Goal: Information Seeking & Learning: Learn about a topic

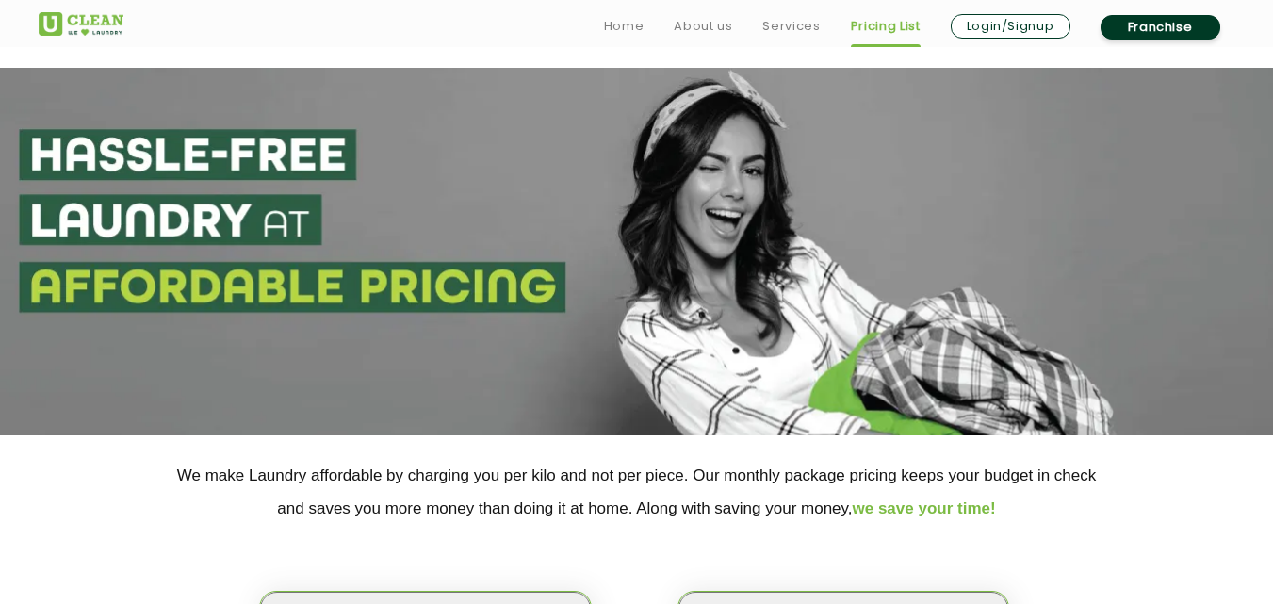
scroll to position [245, 0]
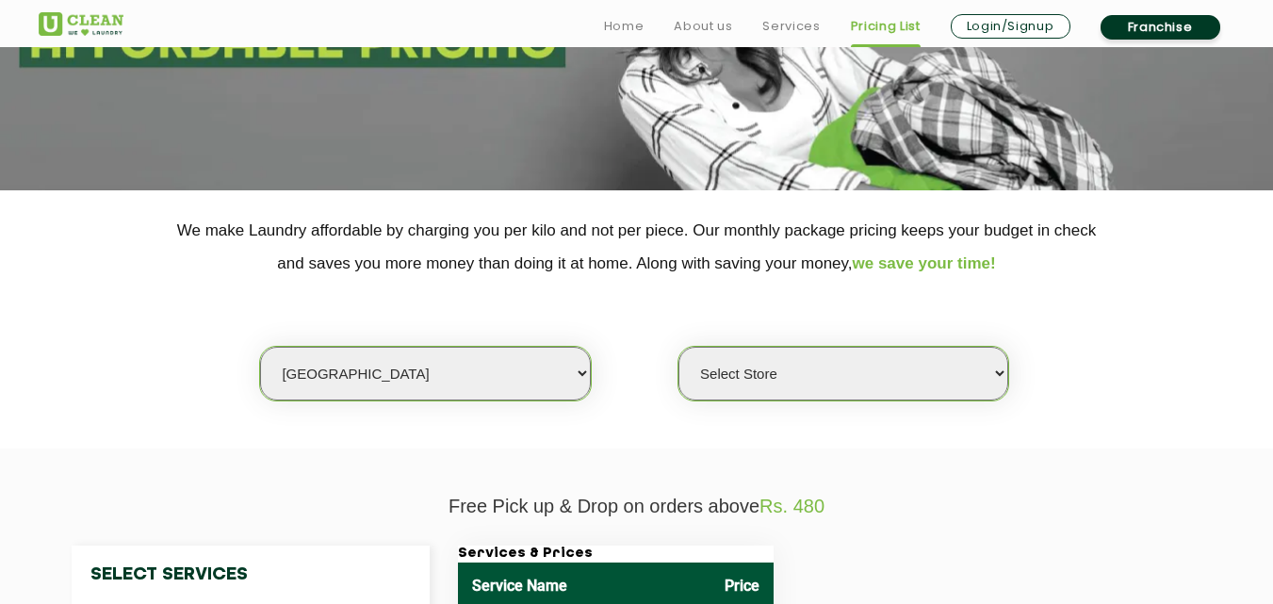
click at [350, 391] on select "Select city [GEOGRAPHIC_DATA] [GEOGRAPHIC_DATA] [GEOGRAPHIC_DATA] [GEOGRAPHIC_D…" at bounding box center [425, 374] width 330 height 54
select select "70"
click at [260, 347] on select "Select city [GEOGRAPHIC_DATA] [GEOGRAPHIC_DATA] [GEOGRAPHIC_DATA] [GEOGRAPHIC_D…" at bounding box center [425, 374] width 330 height 54
select select "0"
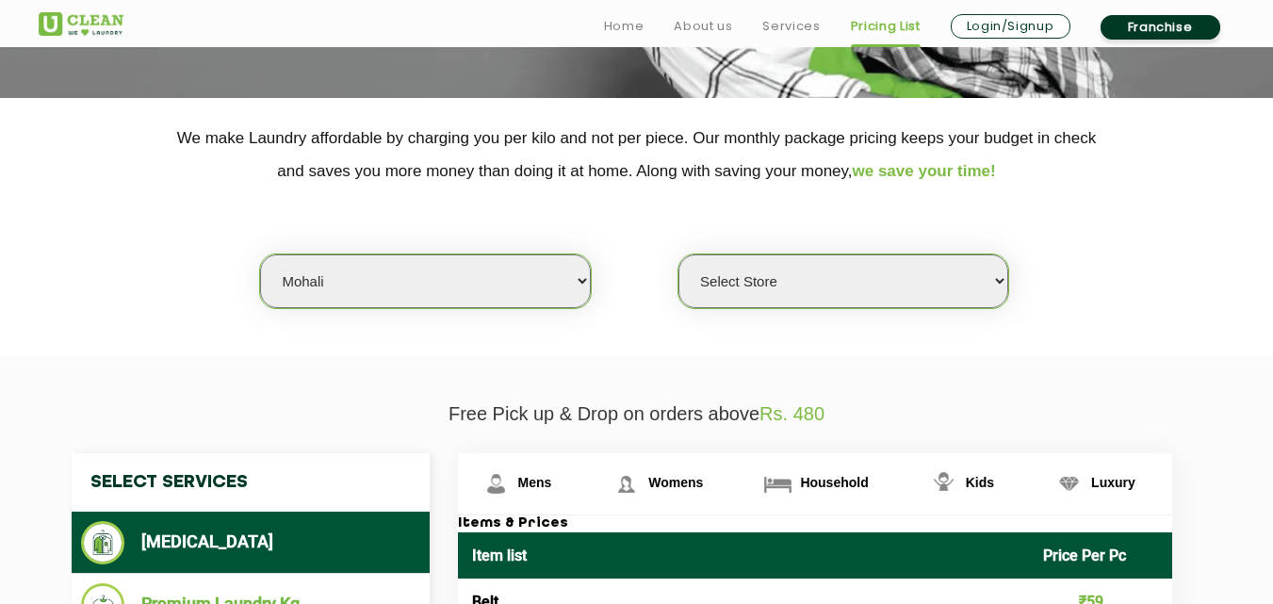
scroll to position [351, 0]
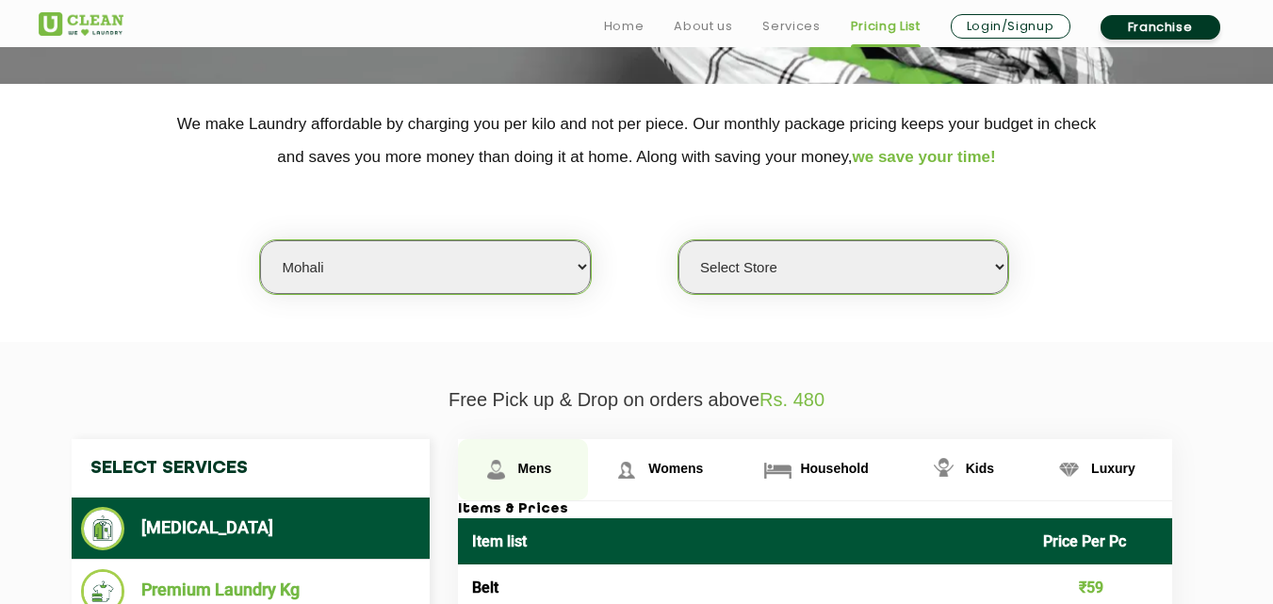
click at [496, 461] on img at bounding box center [496, 469] width 33 height 33
click at [534, 461] on span "Mens" at bounding box center [535, 468] width 34 height 15
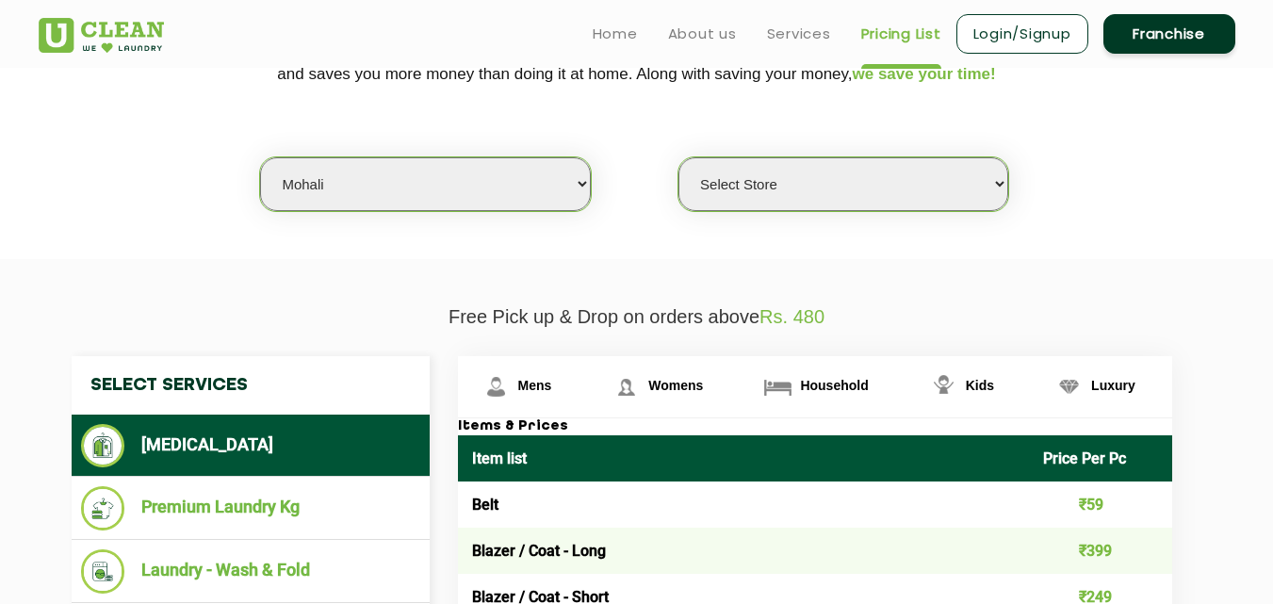
scroll to position [415, 0]
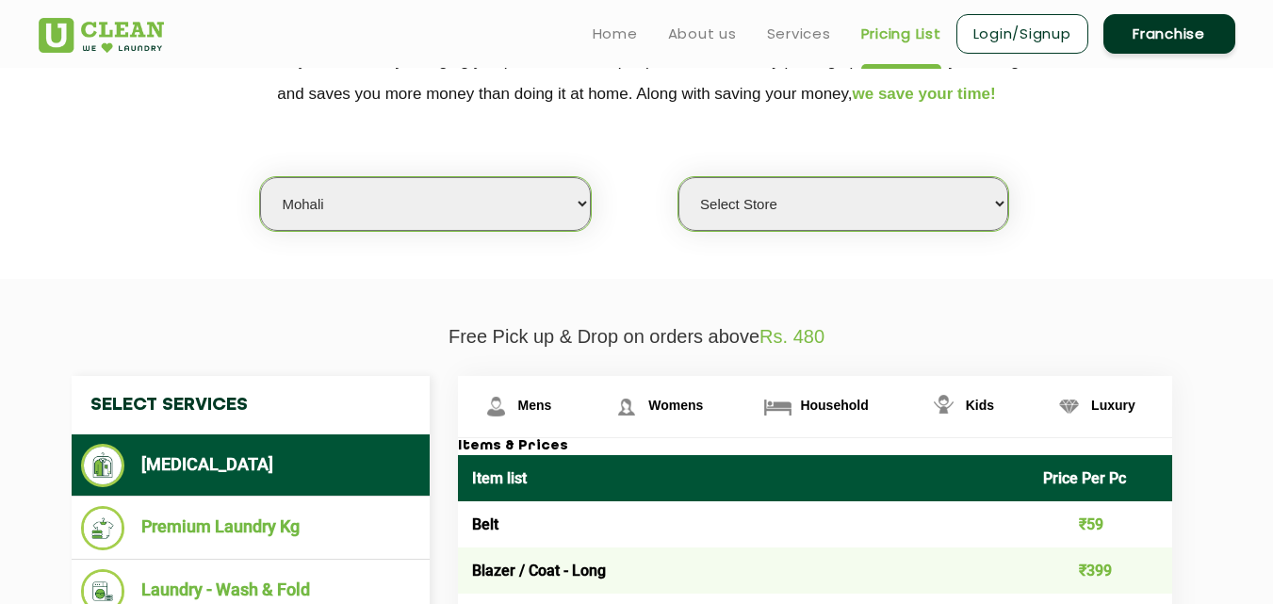
click at [341, 210] on select "Select city [GEOGRAPHIC_DATA] [GEOGRAPHIC_DATA] [GEOGRAPHIC_DATA] [GEOGRAPHIC_D…" at bounding box center [425, 204] width 330 height 54
select select "41"
click at [260, 177] on select "Select city [GEOGRAPHIC_DATA] [GEOGRAPHIC_DATA] [GEOGRAPHIC_DATA] [GEOGRAPHIC_D…" at bounding box center [425, 204] width 330 height 54
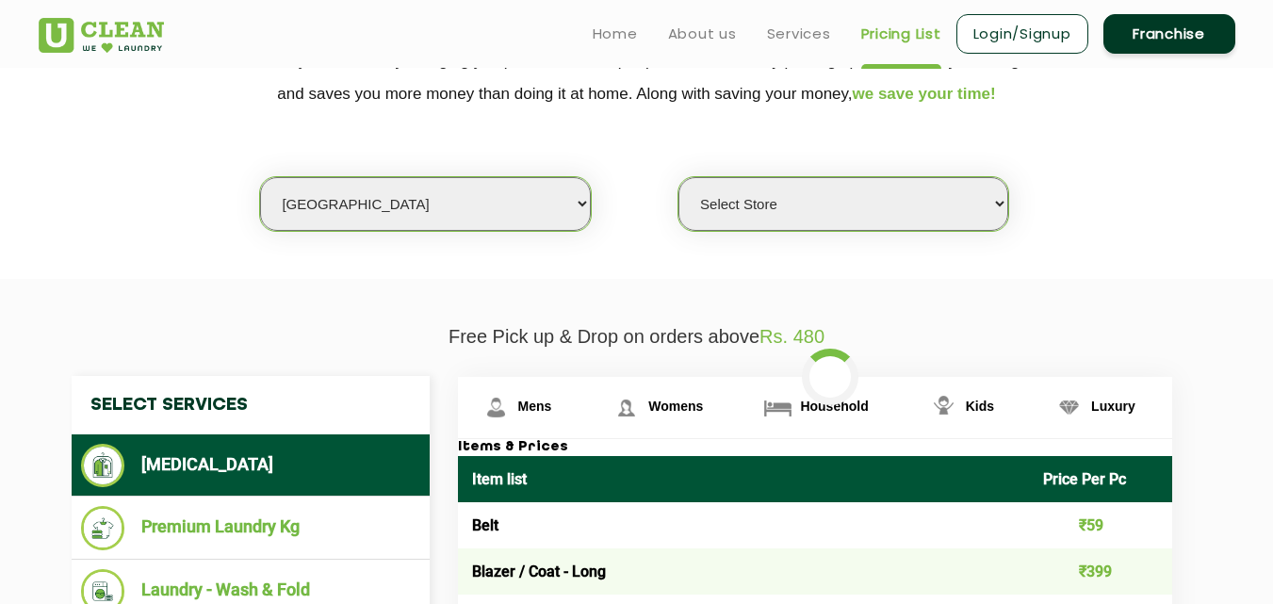
select select "0"
select select "8"
select select "0"
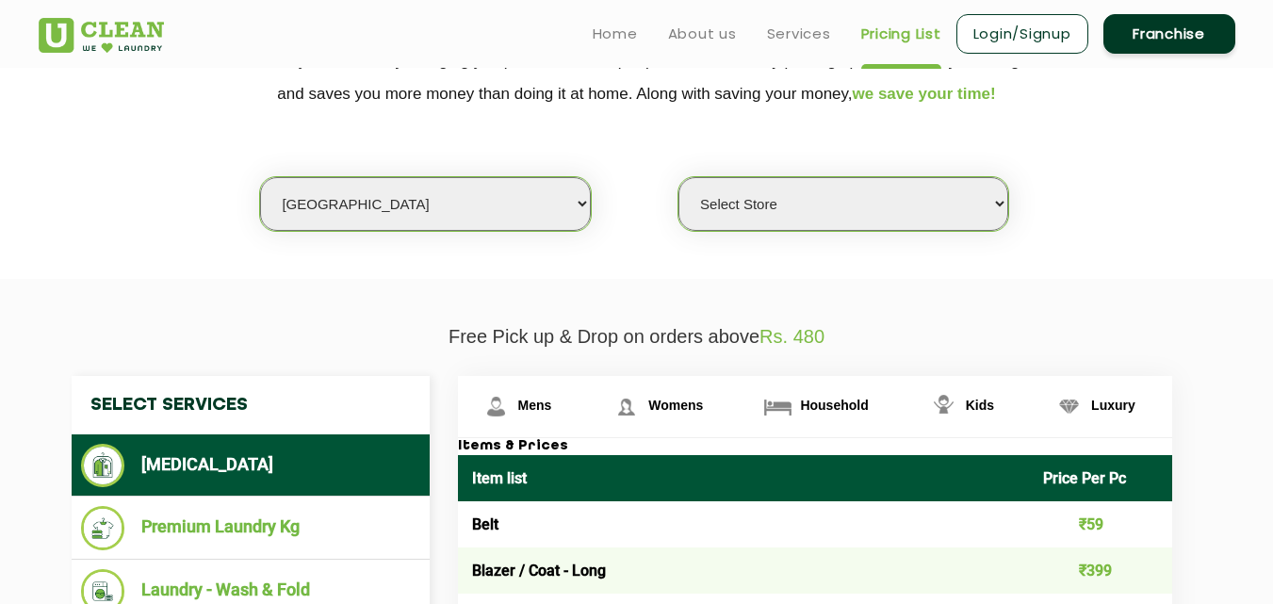
click at [260, 177] on select "Select city [GEOGRAPHIC_DATA] [GEOGRAPHIC_DATA] [GEOGRAPHIC_DATA] [GEOGRAPHIC_D…" at bounding box center [425, 204] width 330 height 54
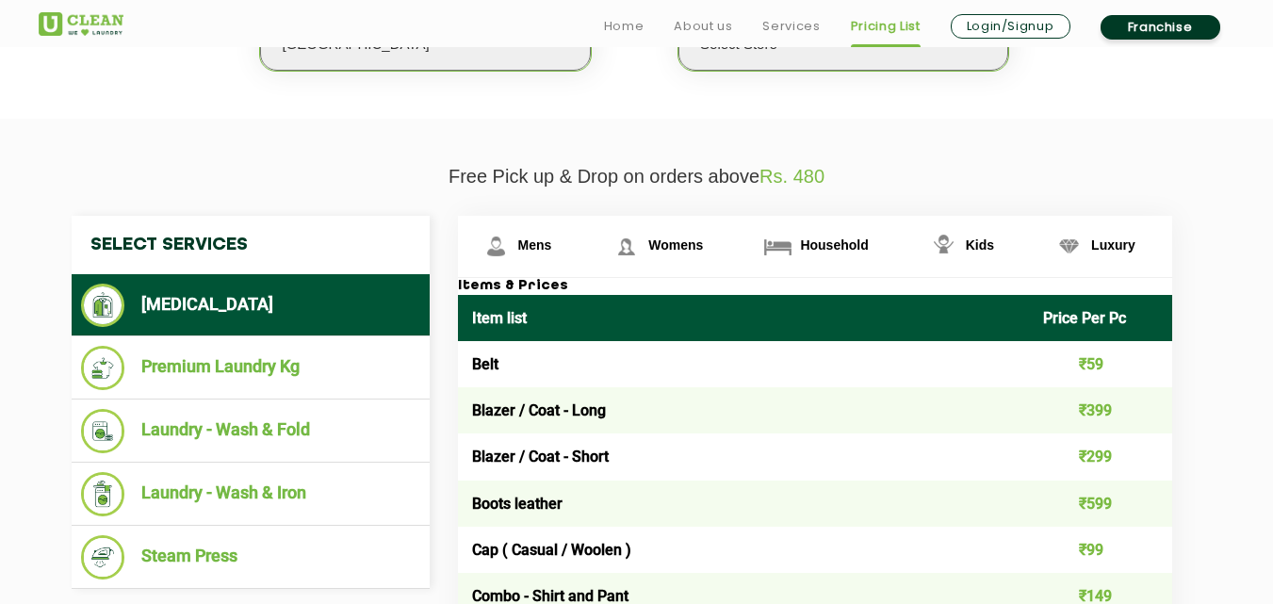
scroll to position [591, 0]
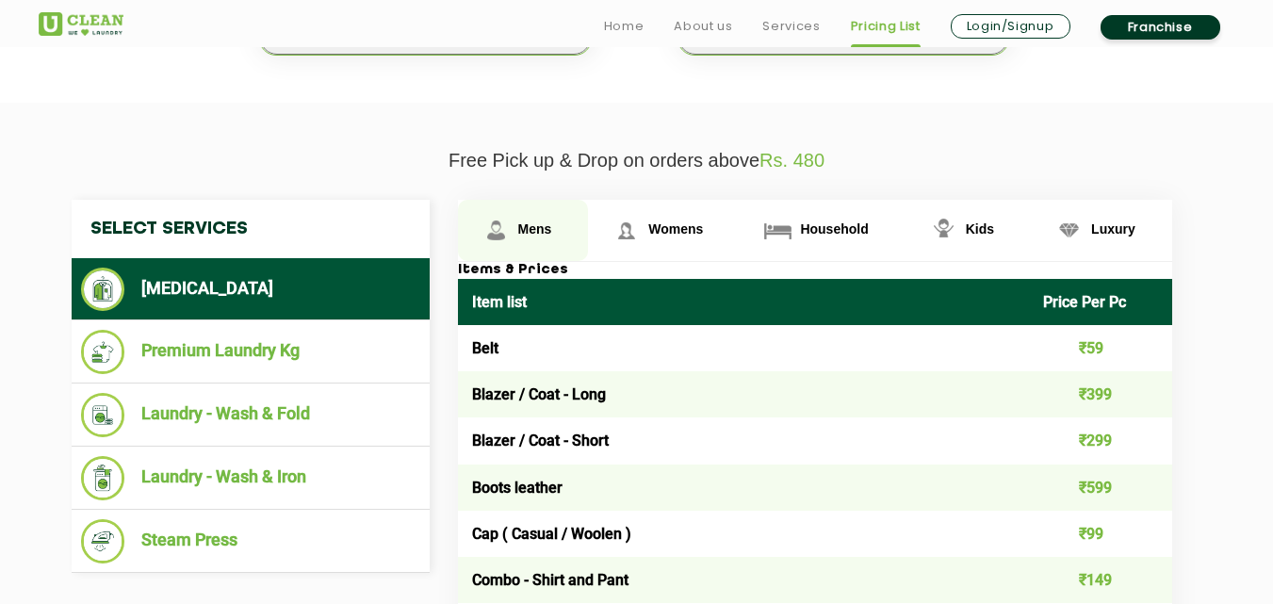
click at [550, 210] on link "Mens" at bounding box center [523, 230] width 131 height 61
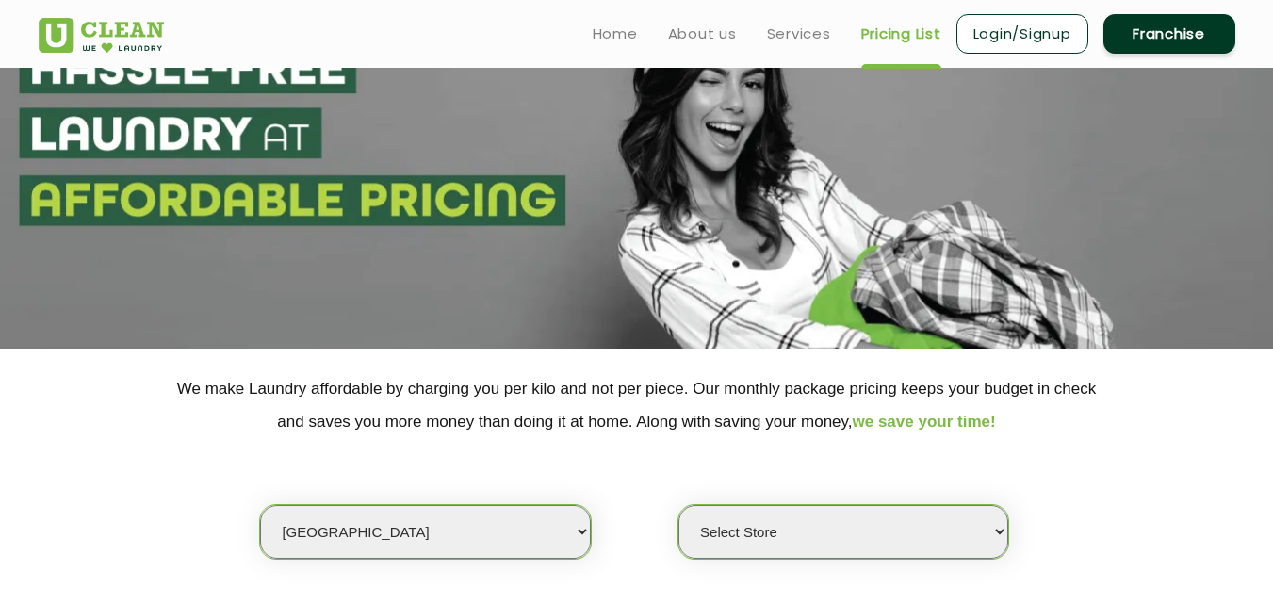
scroll to position [0, 0]
